Goal: Information Seeking & Learning: Learn about a topic

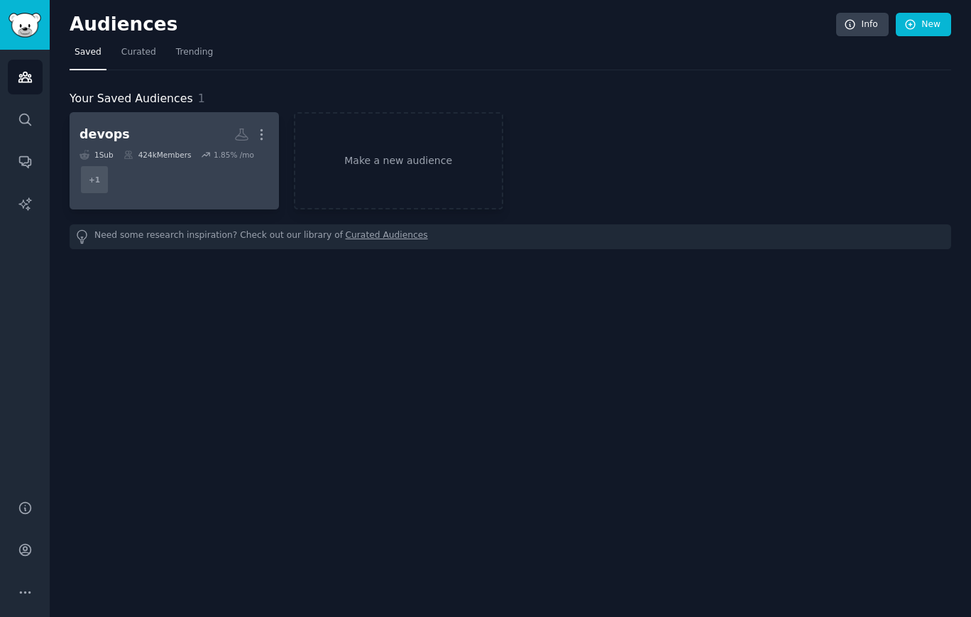
click at [126, 136] on h2 "devops More" at bounding box center [175, 134] width 190 height 25
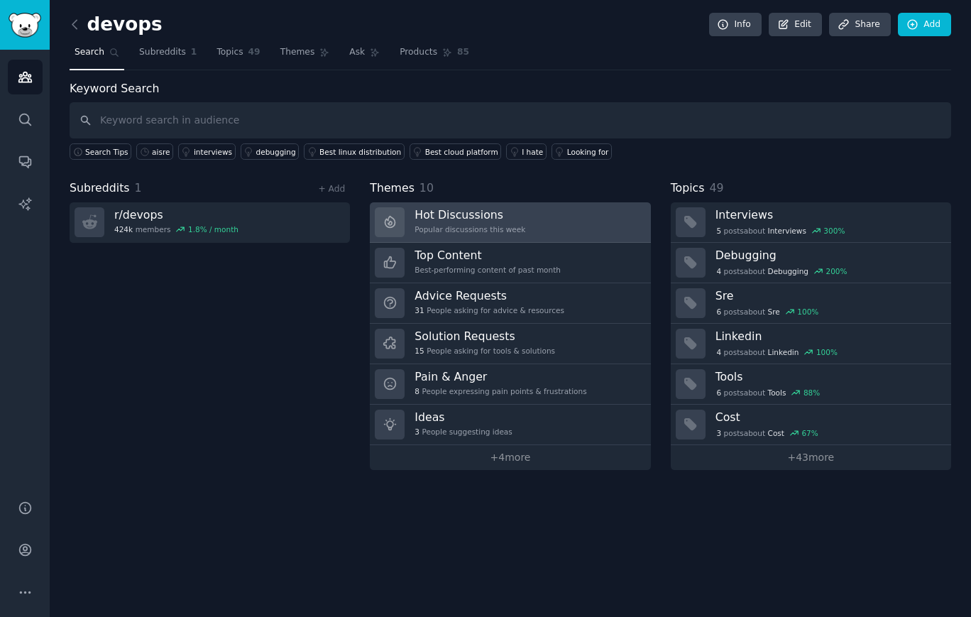
click at [511, 216] on h3 "Hot Discussions" at bounding box center [470, 214] width 111 height 15
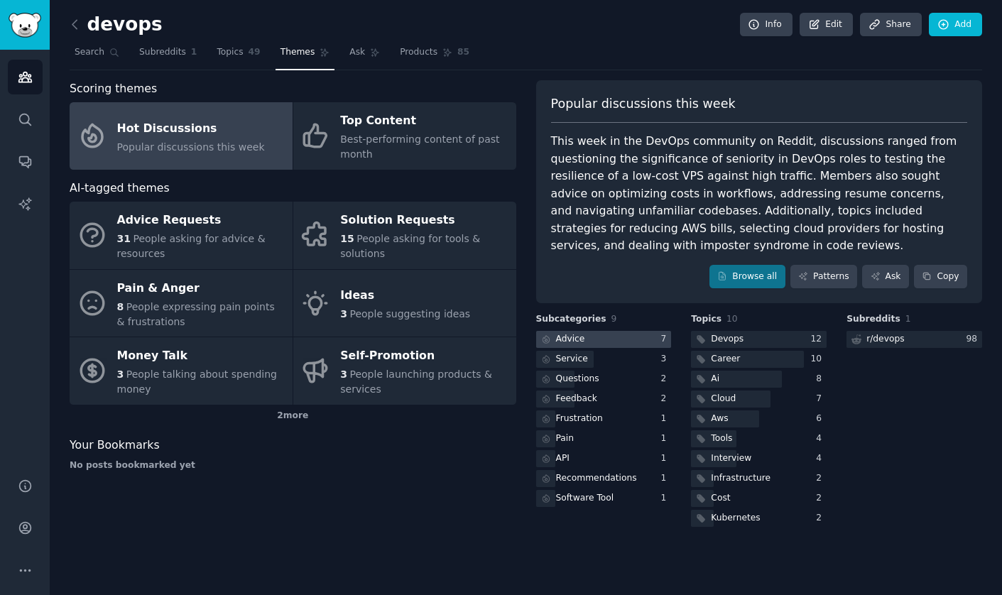
click at [597, 341] on div at bounding box center [604, 340] width 136 height 18
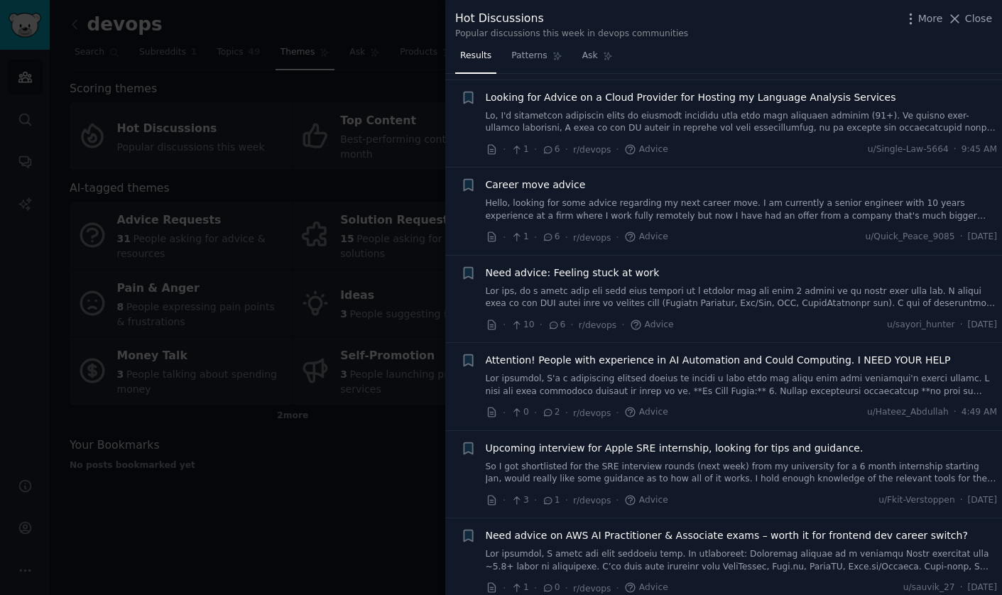
scroll to position [114, 0]
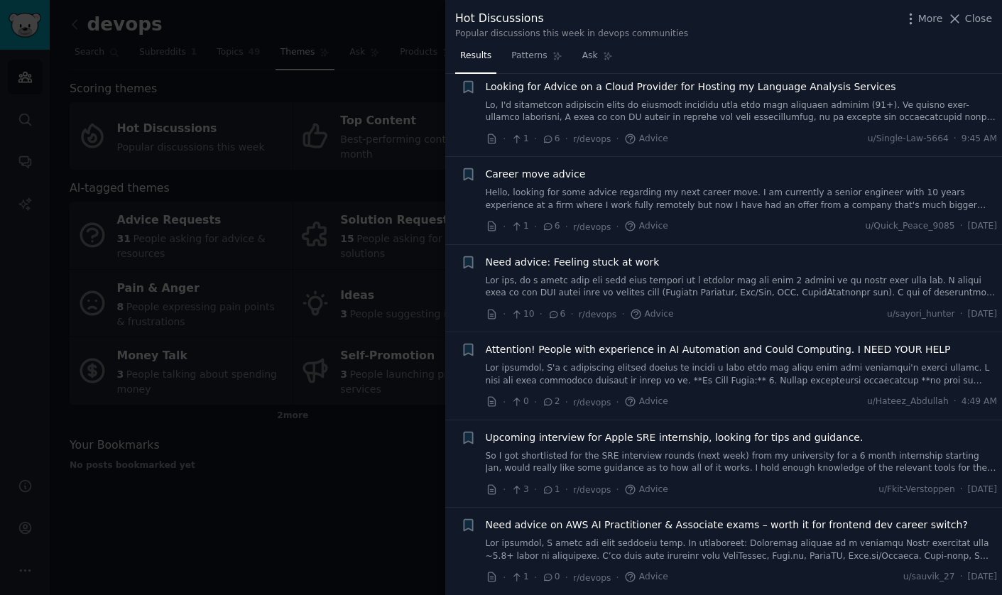
click at [728, 347] on span "Attention! People with experience in AI Automation and Could Computing. I NEED …" at bounding box center [718, 349] width 465 height 15
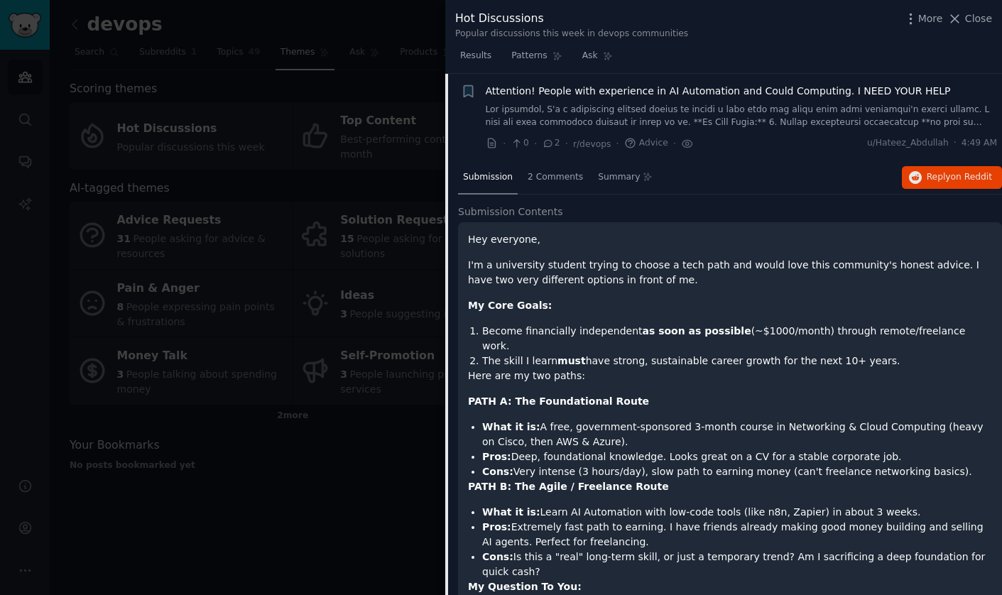
scroll to position [400, 0]
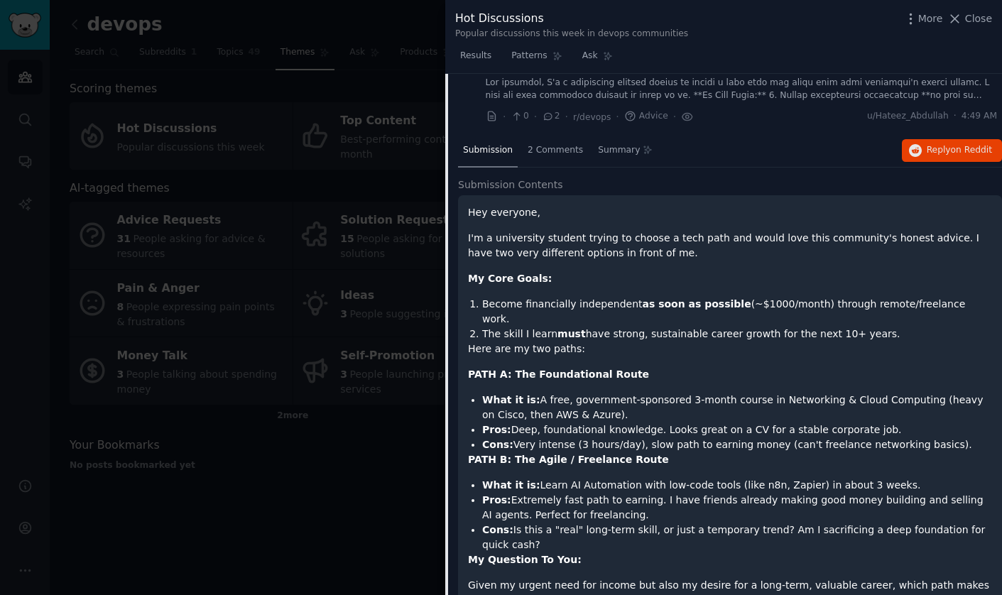
click at [760, 307] on li "Become financially independent as soon as possible (~$1000/month) through remot…" at bounding box center [737, 312] width 510 height 30
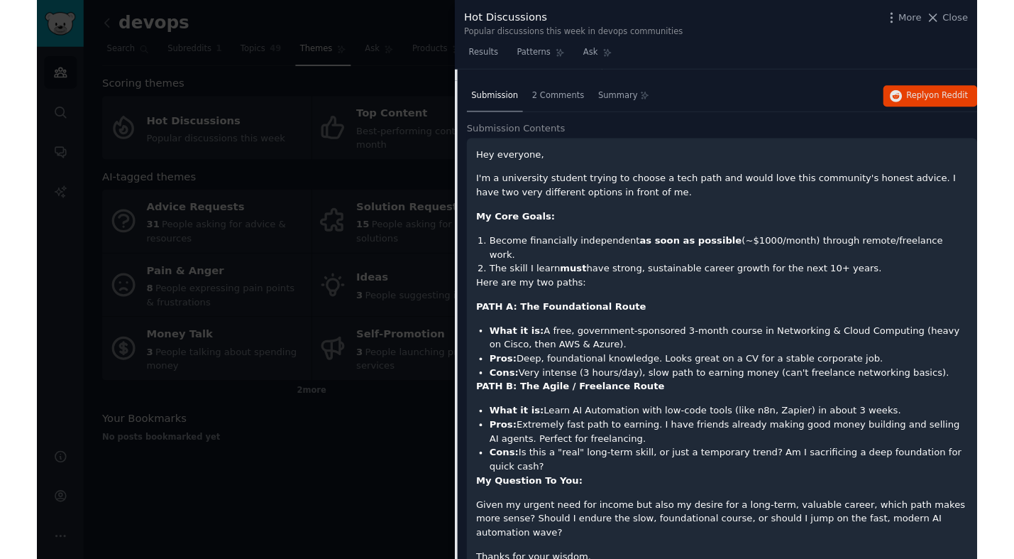
scroll to position [647, 0]
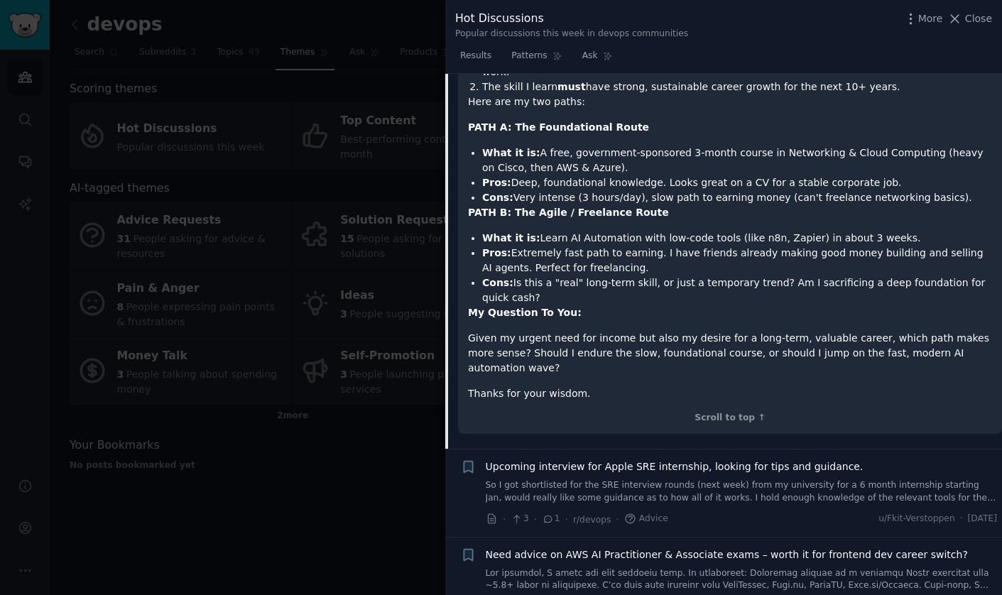
click at [209, 510] on div at bounding box center [501, 297] width 1002 height 595
